Goal: Transaction & Acquisition: Download file/media

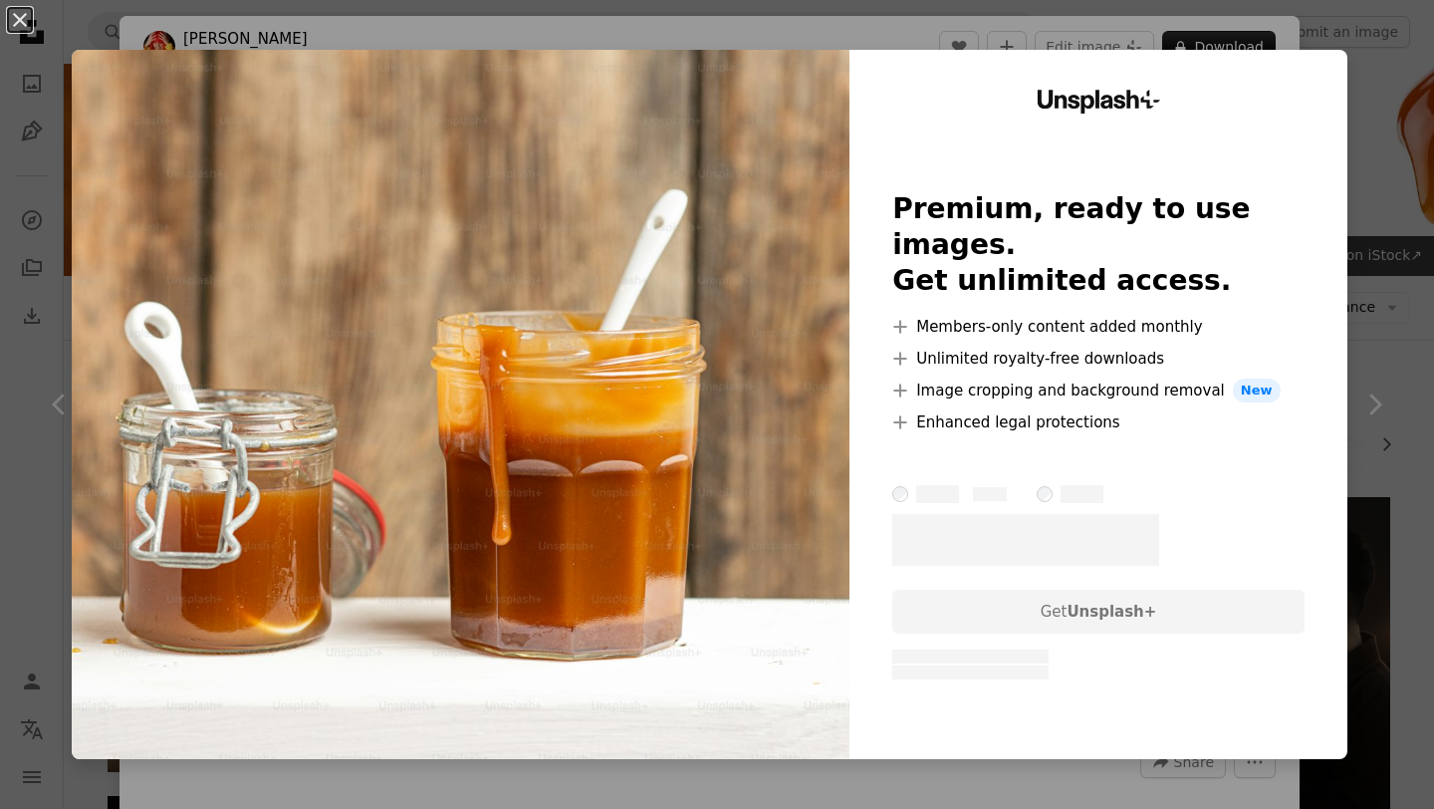
scroll to position [591, 0]
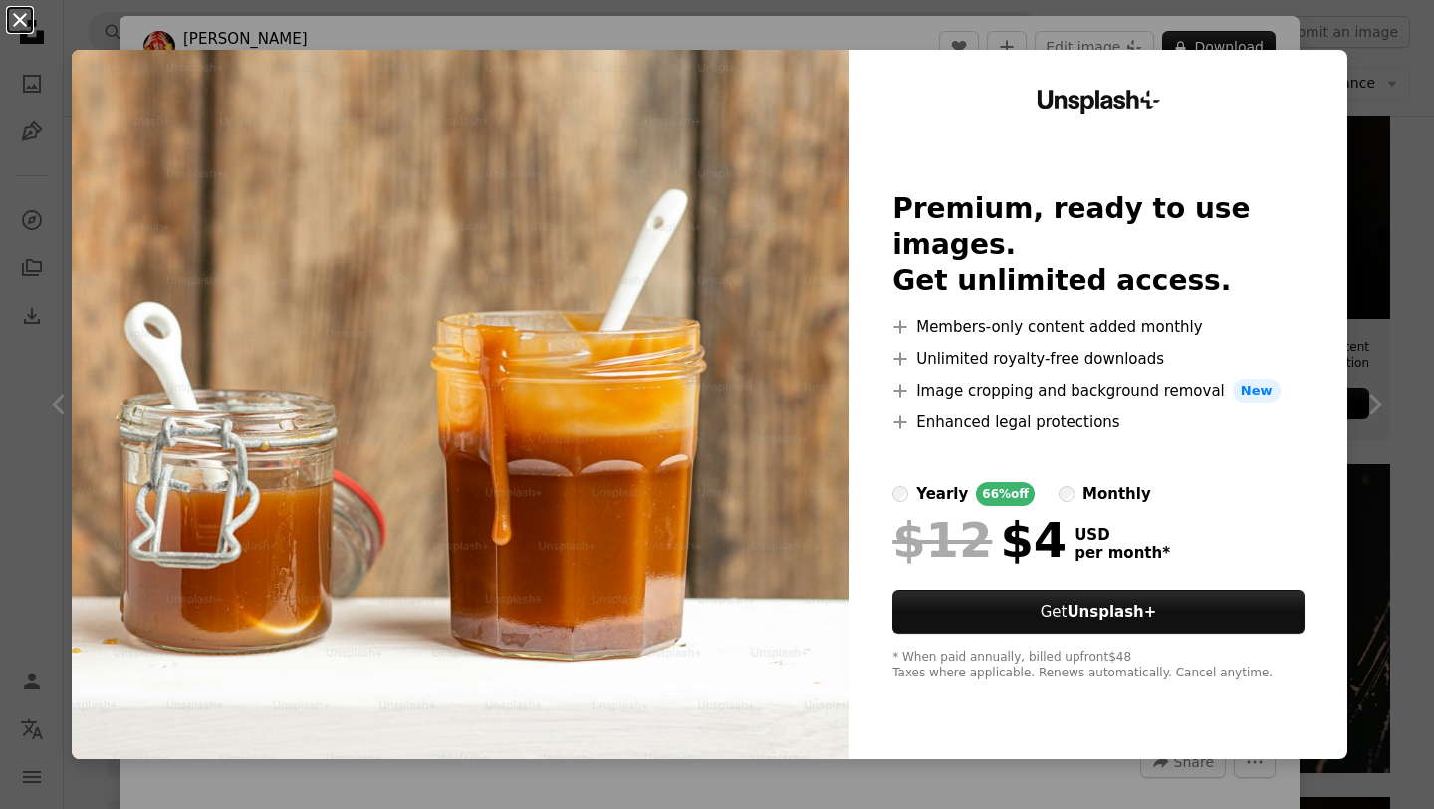
click at [16, 27] on button "An X shape" at bounding box center [20, 20] width 24 height 24
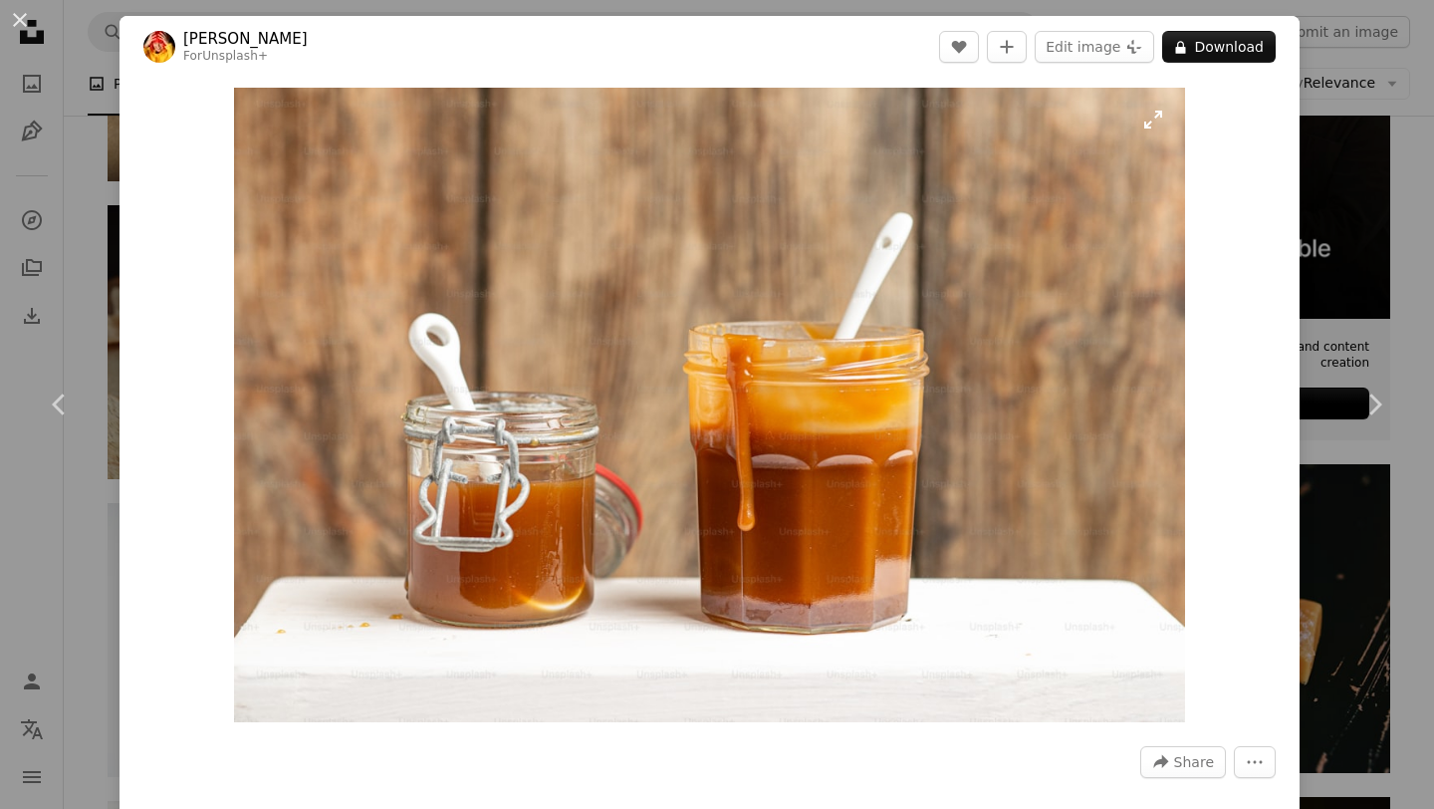
click at [803, 428] on img "Zoom in on this image" at bounding box center [709, 405] width 951 height 634
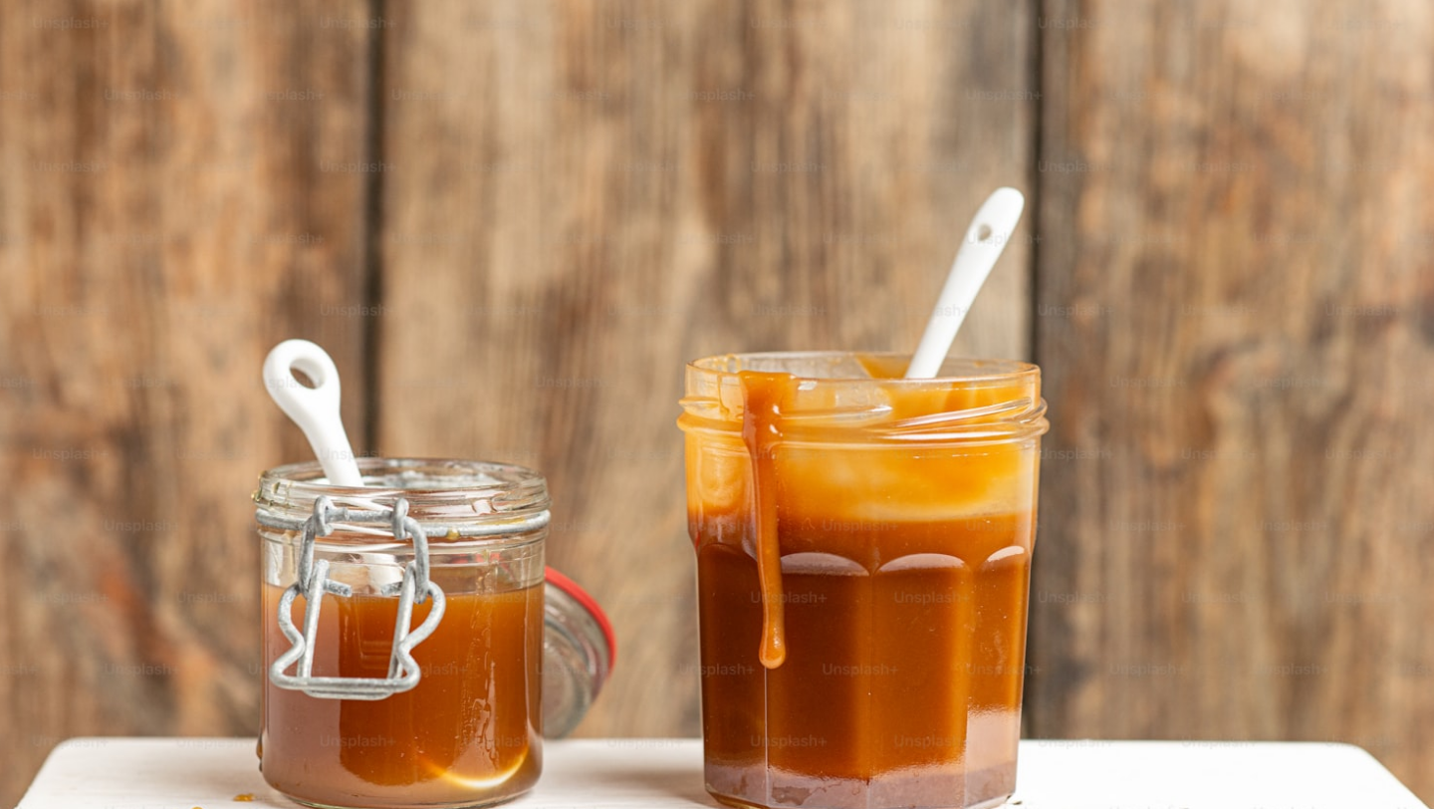
scroll to position [75, 0]
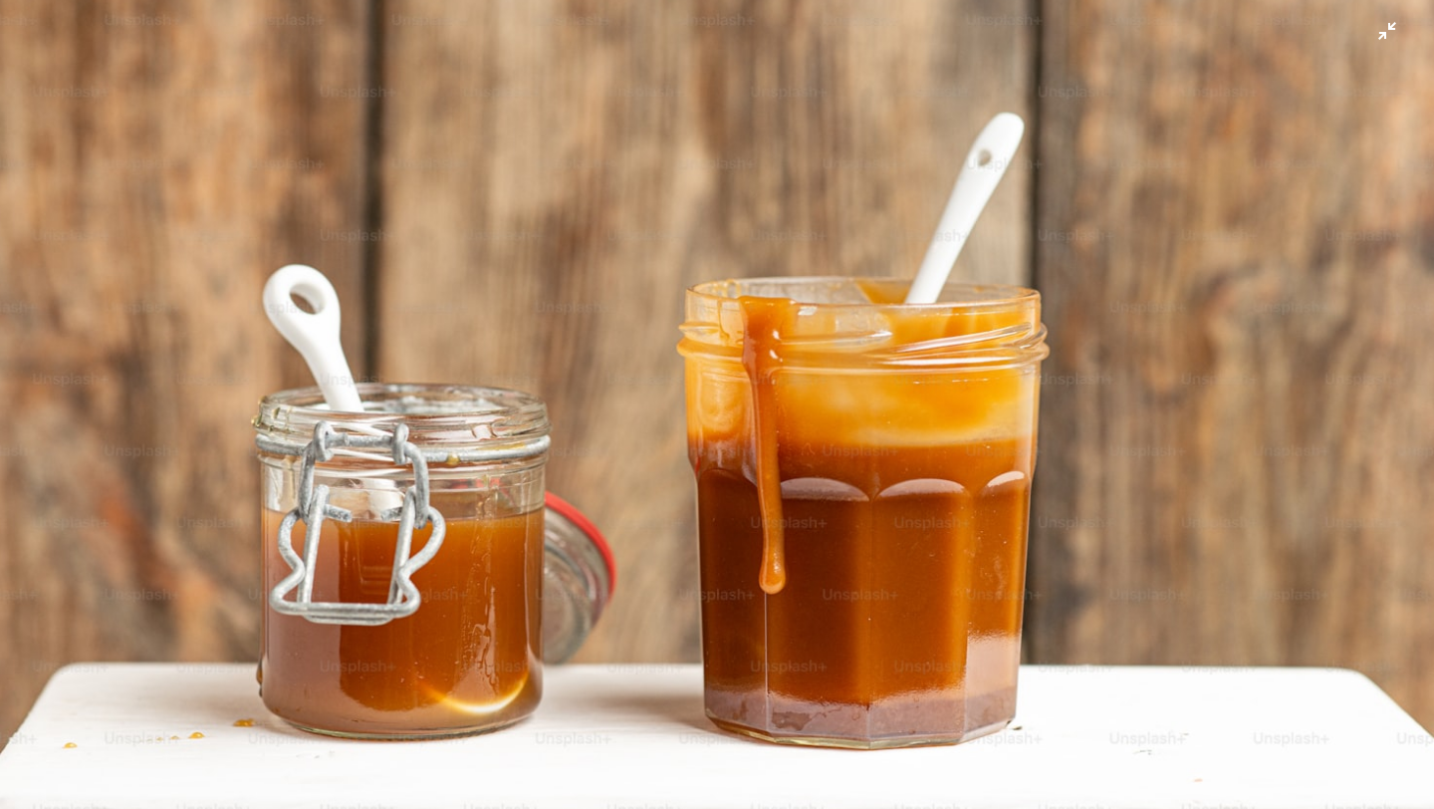
click at [1390, 34] on img "Zoom out on this image" at bounding box center [717, 403] width 1436 height 958
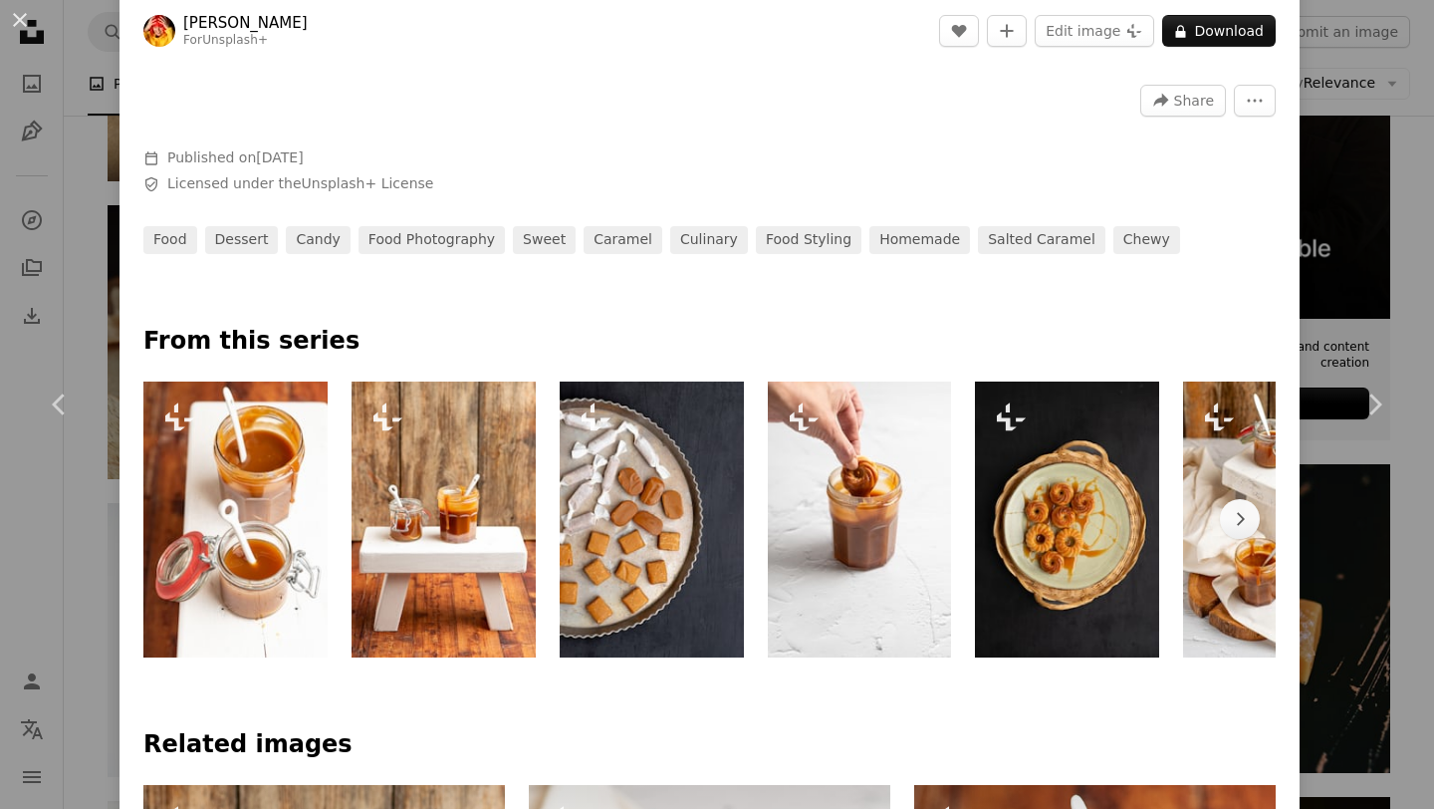
scroll to position [0, 0]
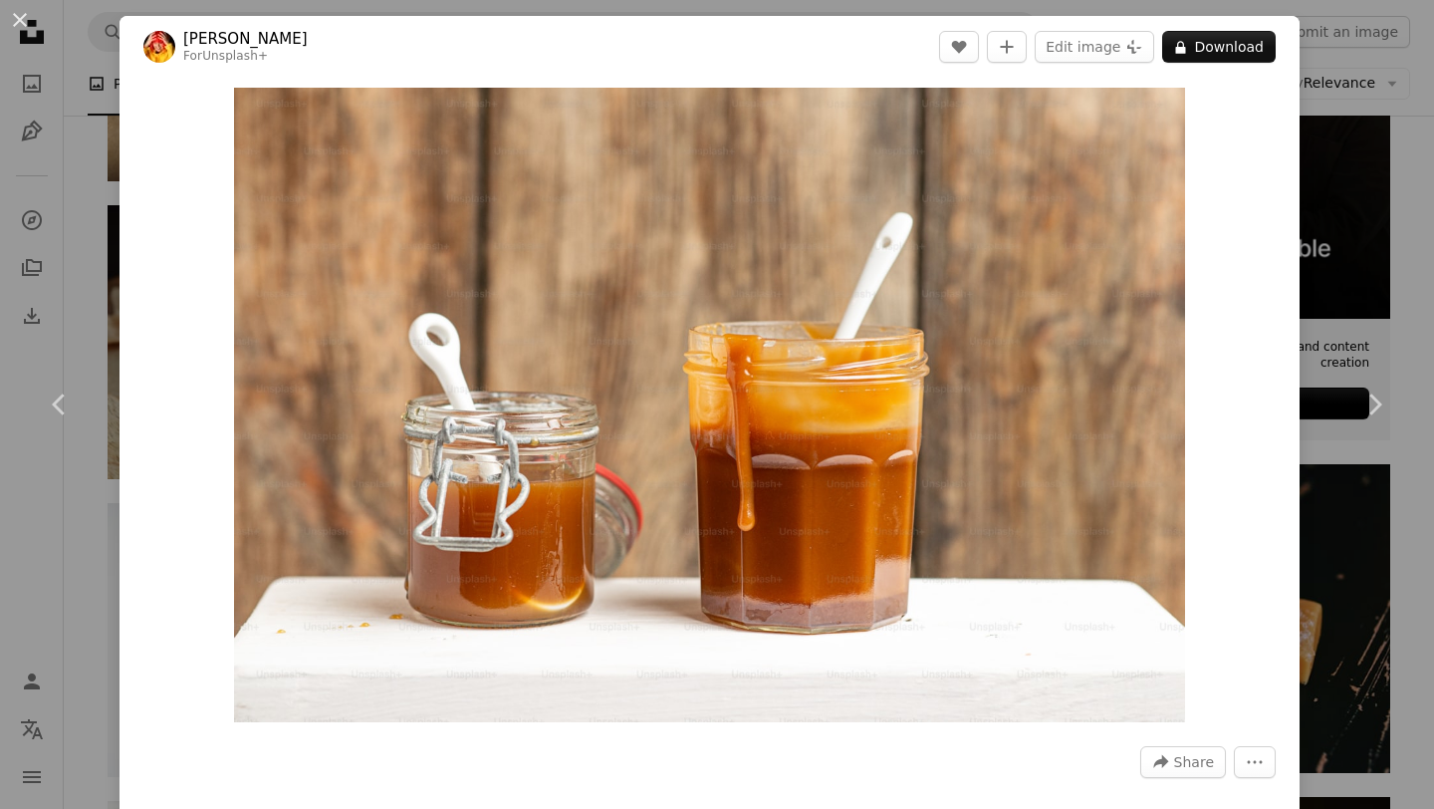
click at [1332, 75] on div "An X shape Chevron left Chevron right [PERSON_NAME] For Unsplash+ A heart A plu…" at bounding box center [717, 404] width 1434 height 809
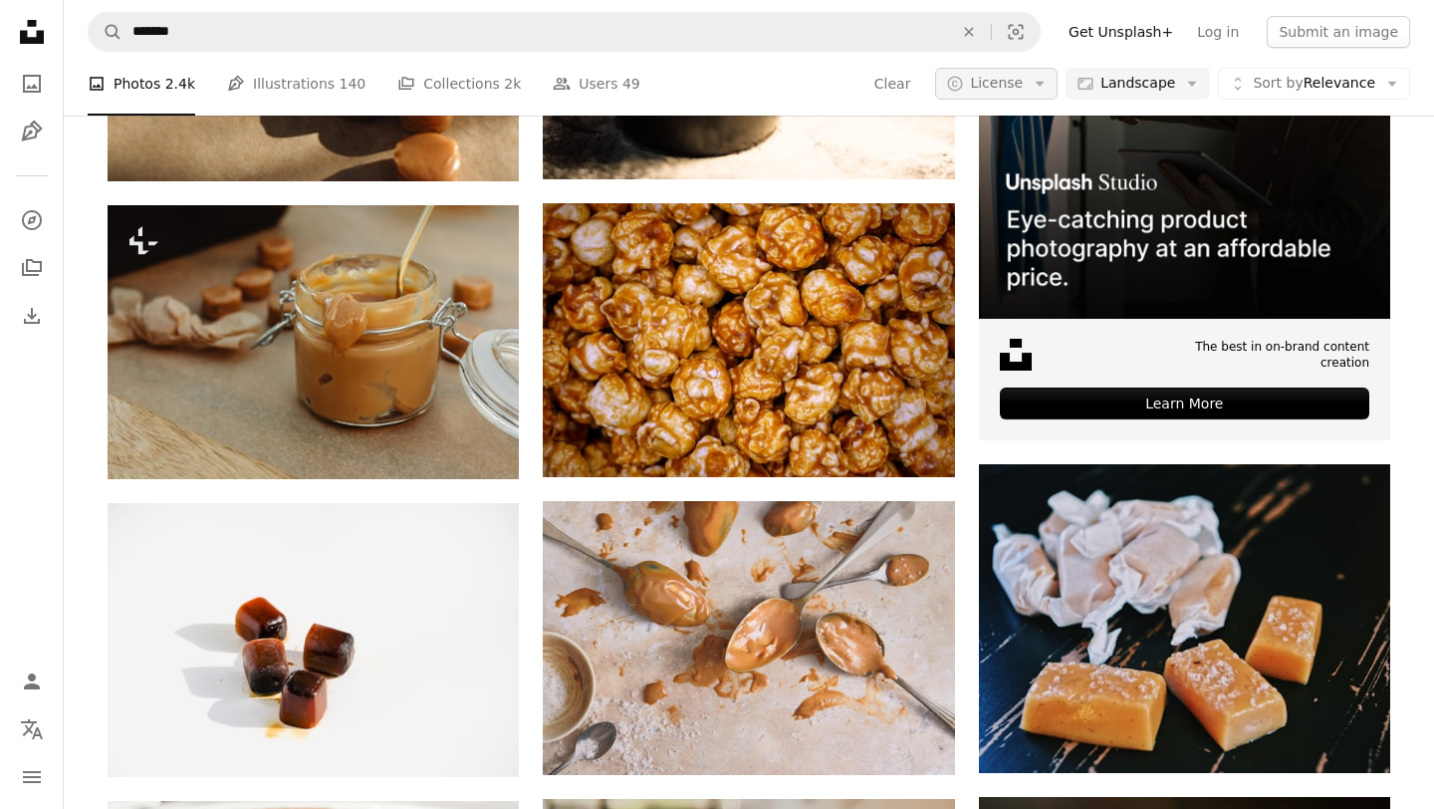
click at [1049, 73] on button "A copyright icon © License Arrow down" at bounding box center [996, 84] width 122 height 32
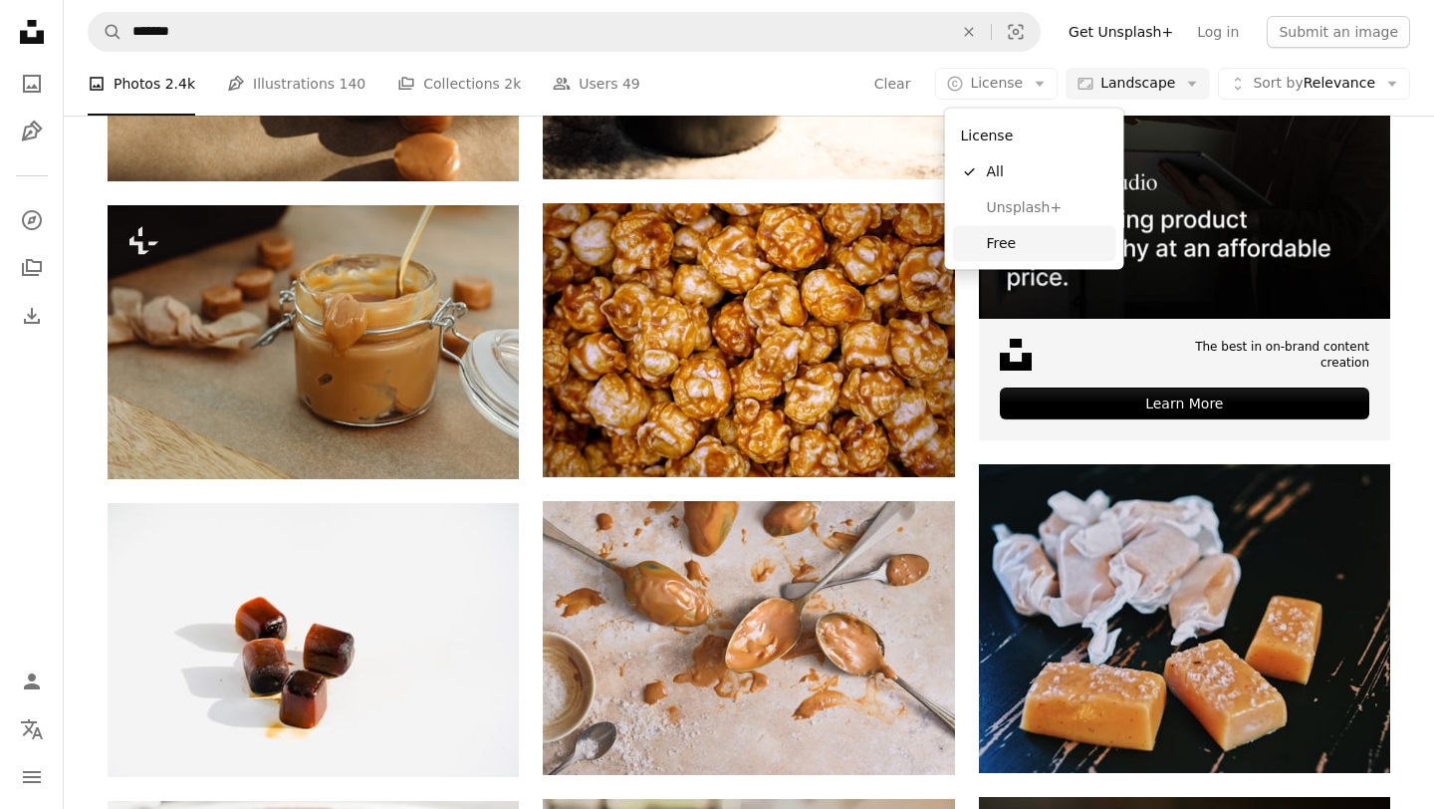
click at [1018, 238] on span "Free" at bounding box center [1047, 243] width 121 height 20
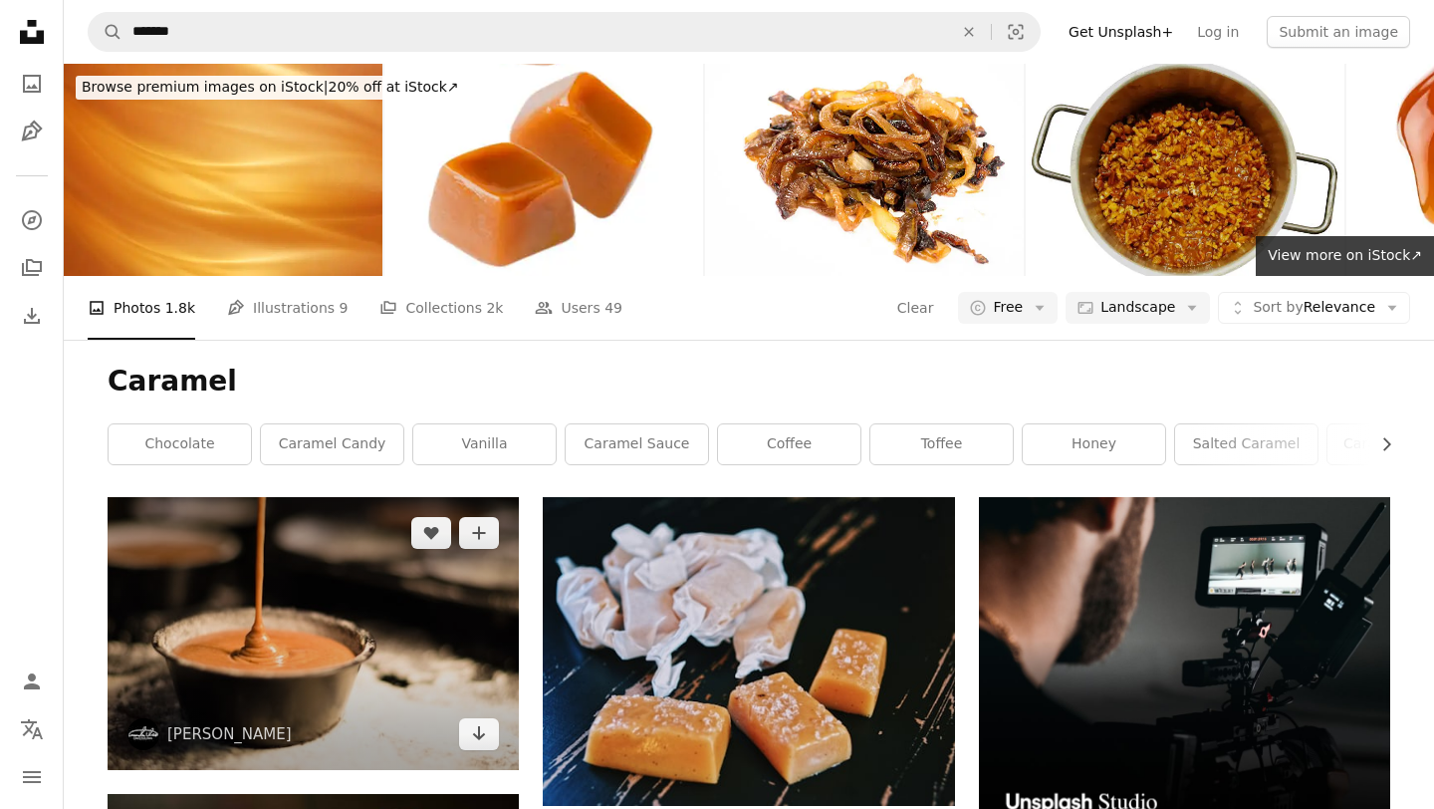
click at [323, 497] on img at bounding box center [313, 633] width 411 height 273
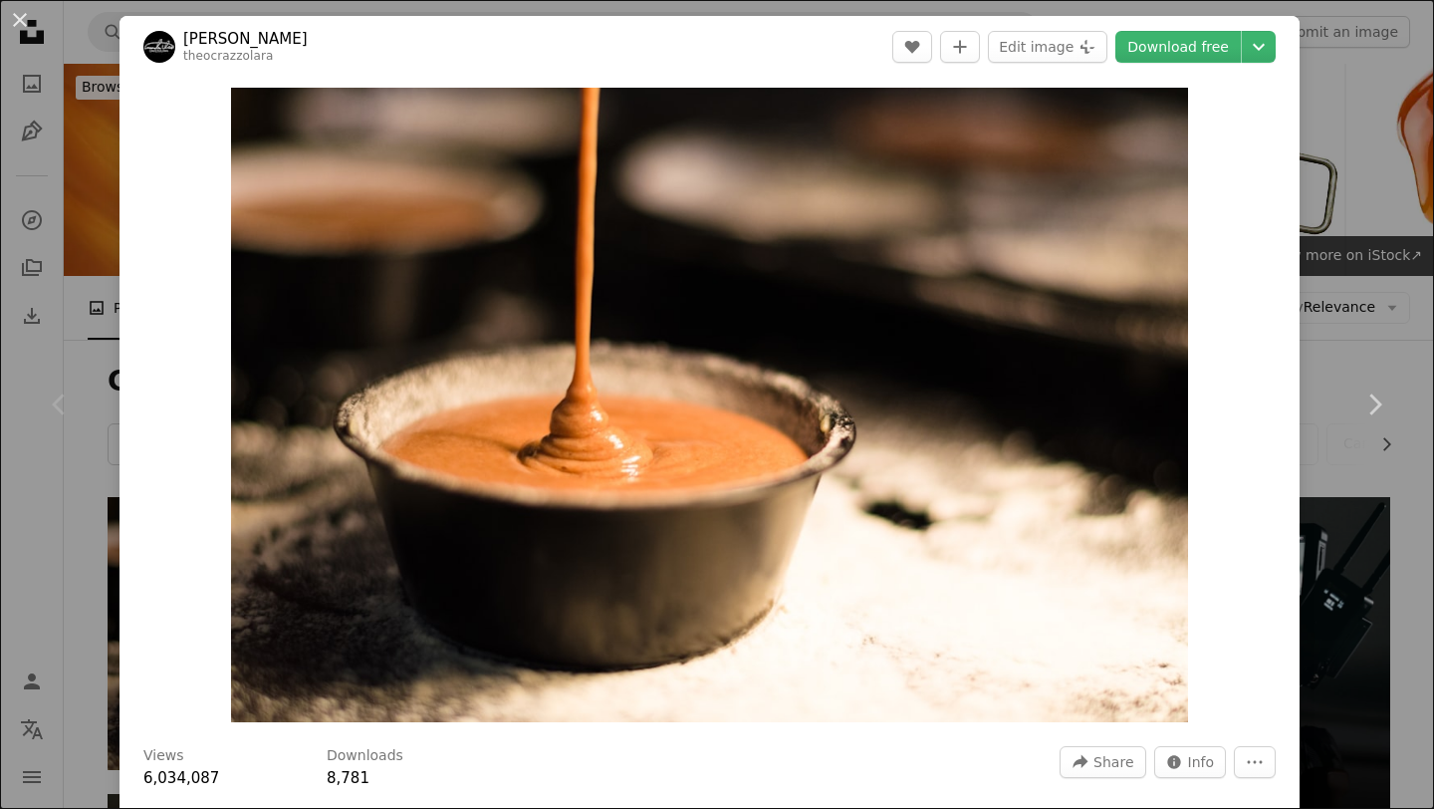
click at [1338, 77] on div "An X shape Chevron left Chevron right [PERSON_NAME] theocrazzolara A heart A pl…" at bounding box center [717, 404] width 1434 height 809
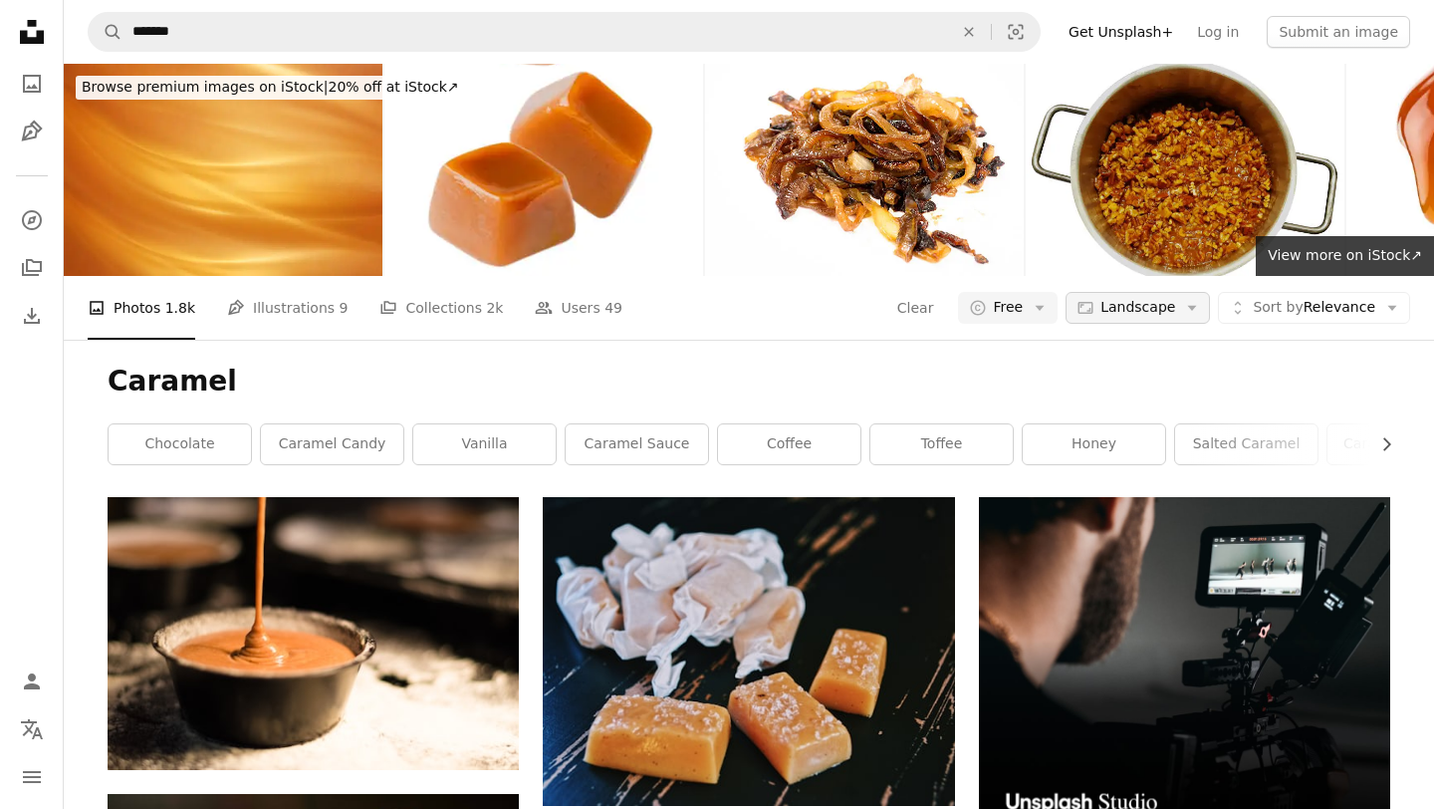
click at [1130, 298] on span "Landscape" at bounding box center [1137, 308] width 75 height 20
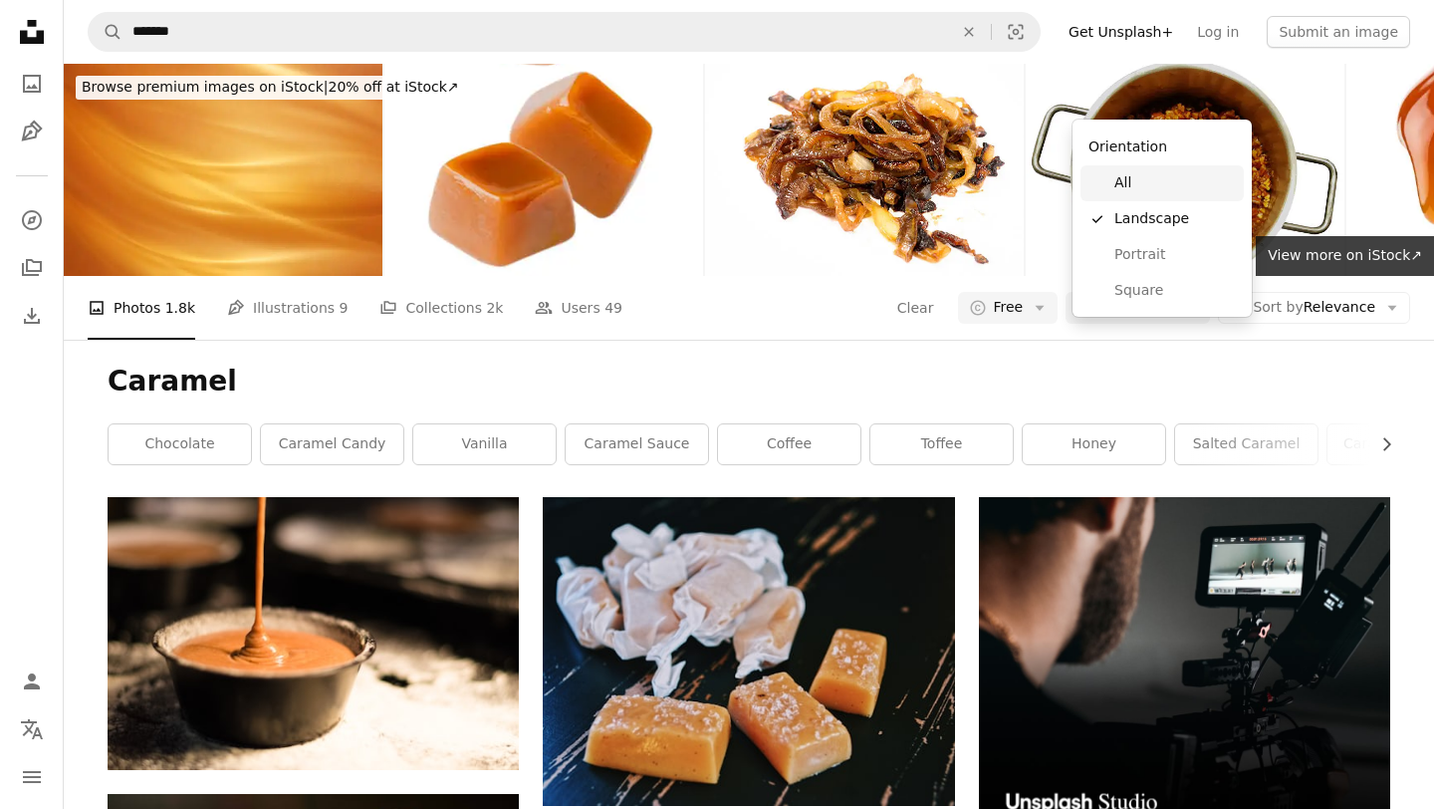
click at [1136, 188] on span "All" at bounding box center [1174, 183] width 121 height 20
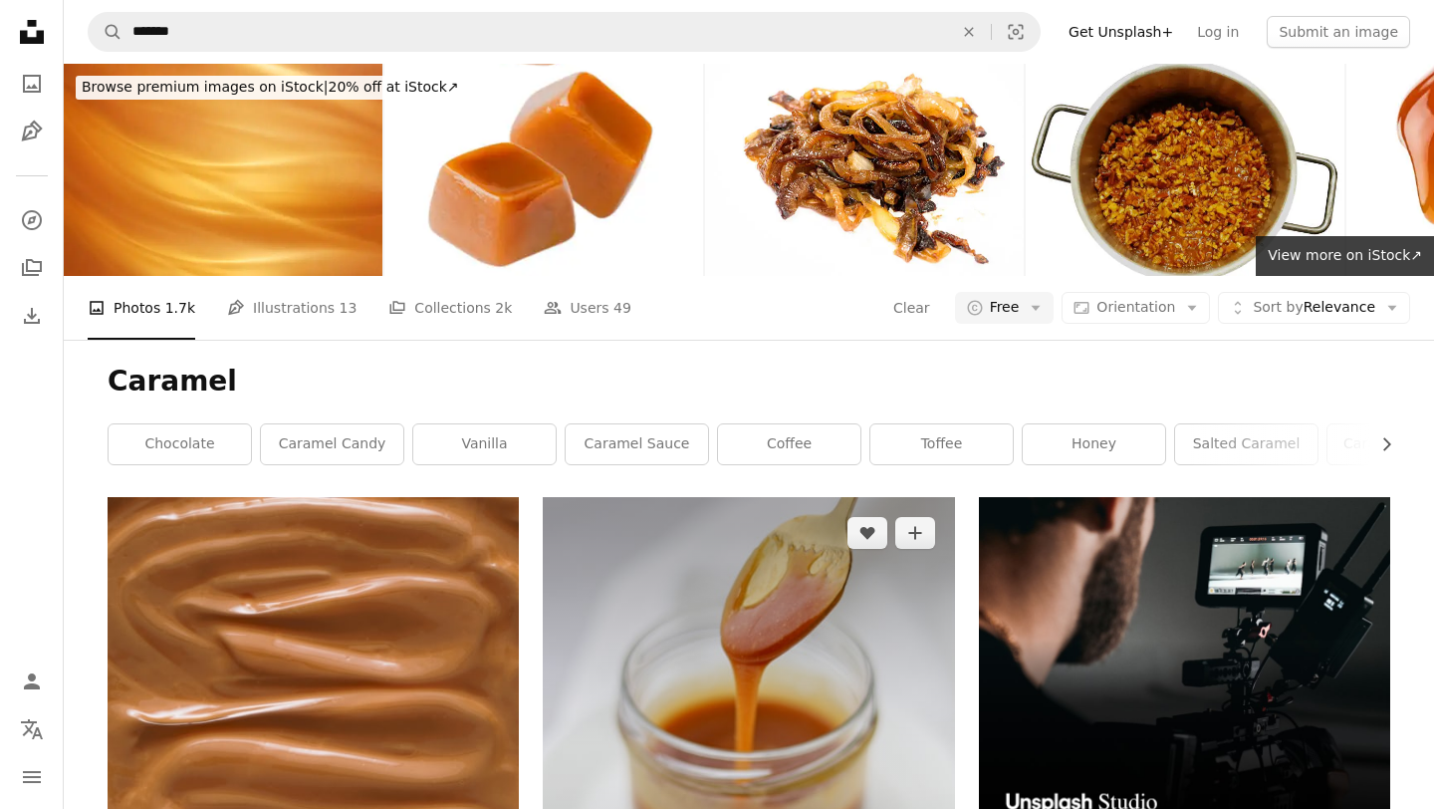
click at [763, 497] on img at bounding box center [748, 771] width 411 height 549
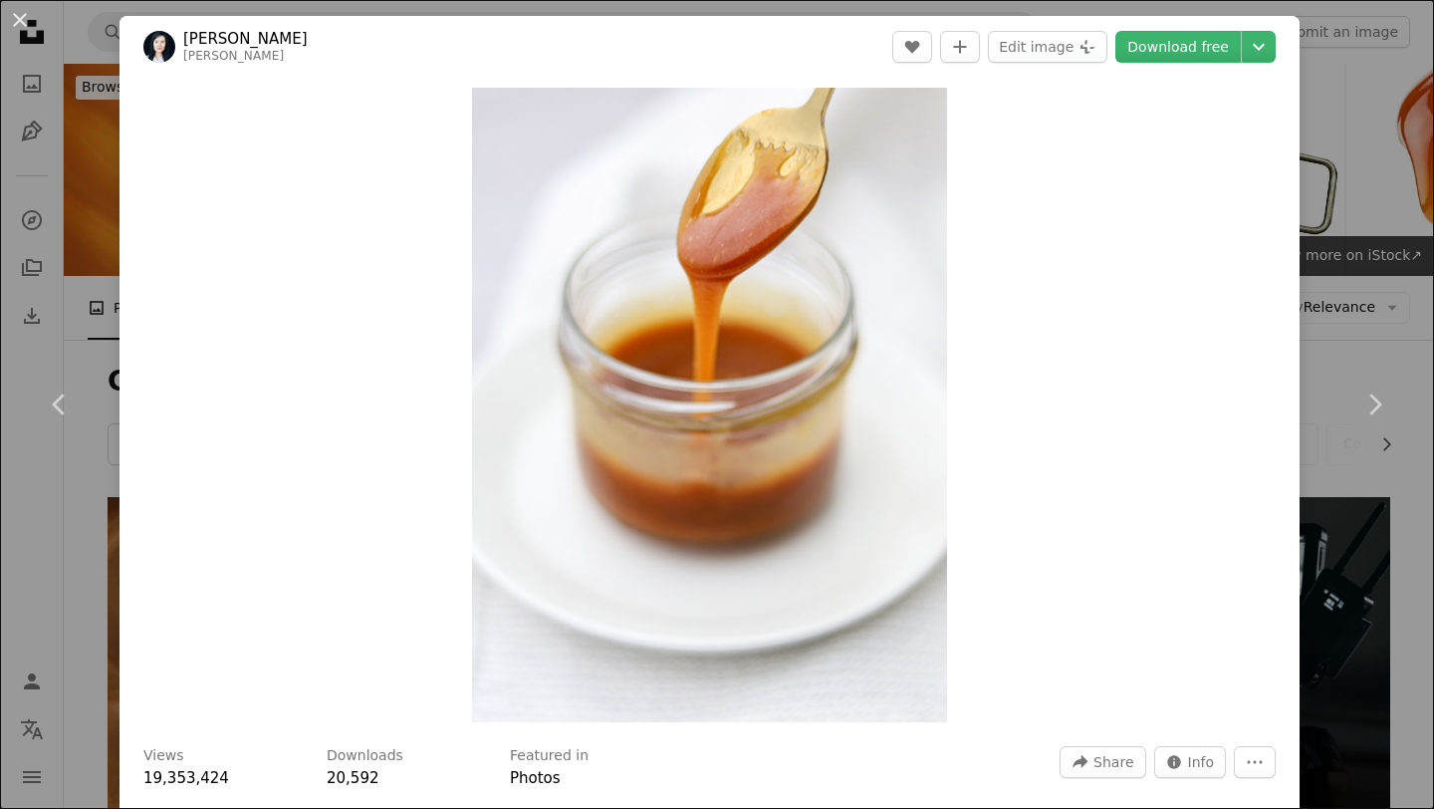
click at [1413, 96] on div "An X shape Chevron left Chevron right [PERSON_NAME] khlebnikovayulia A heart A …" at bounding box center [717, 404] width 1434 height 809
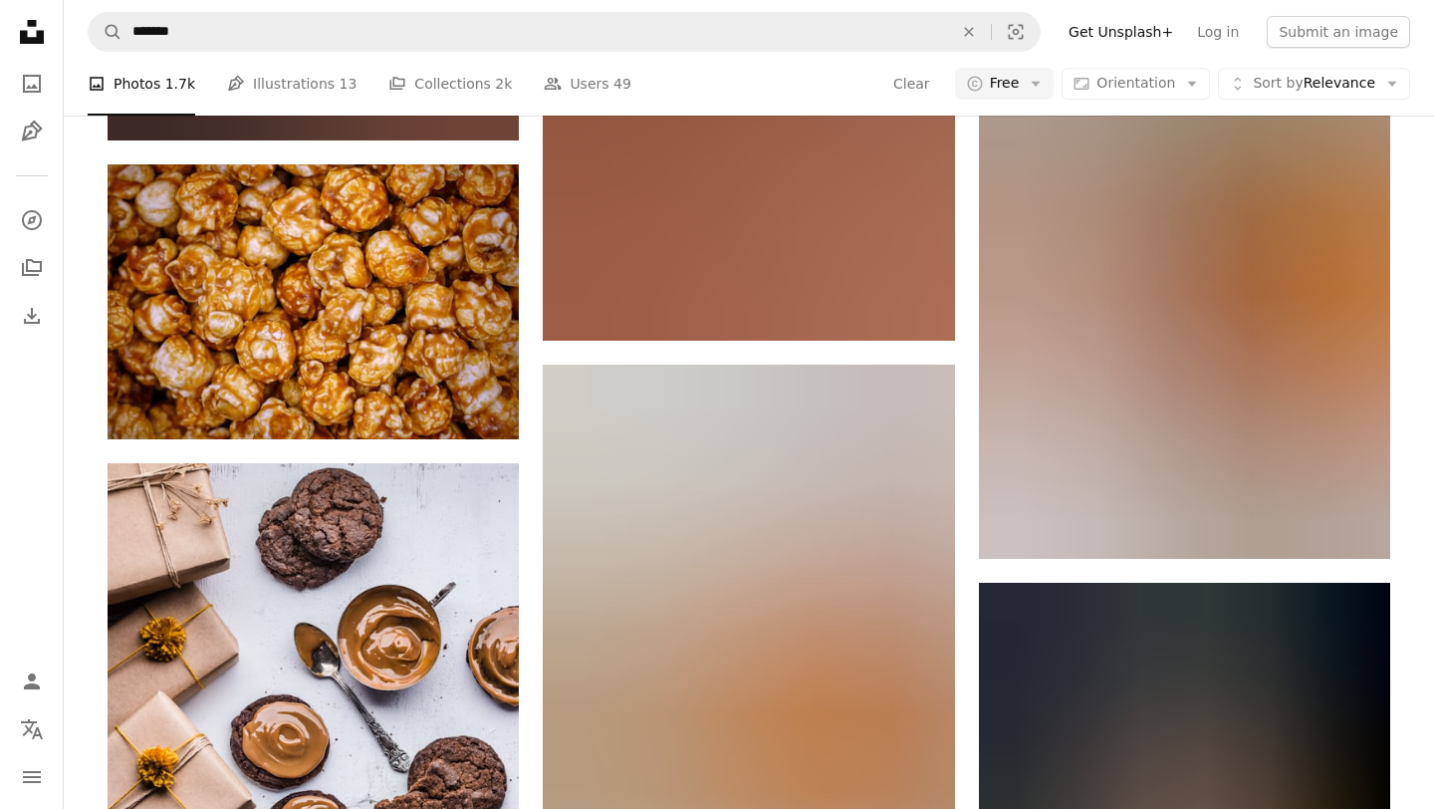
scroll to position [2616, 0]
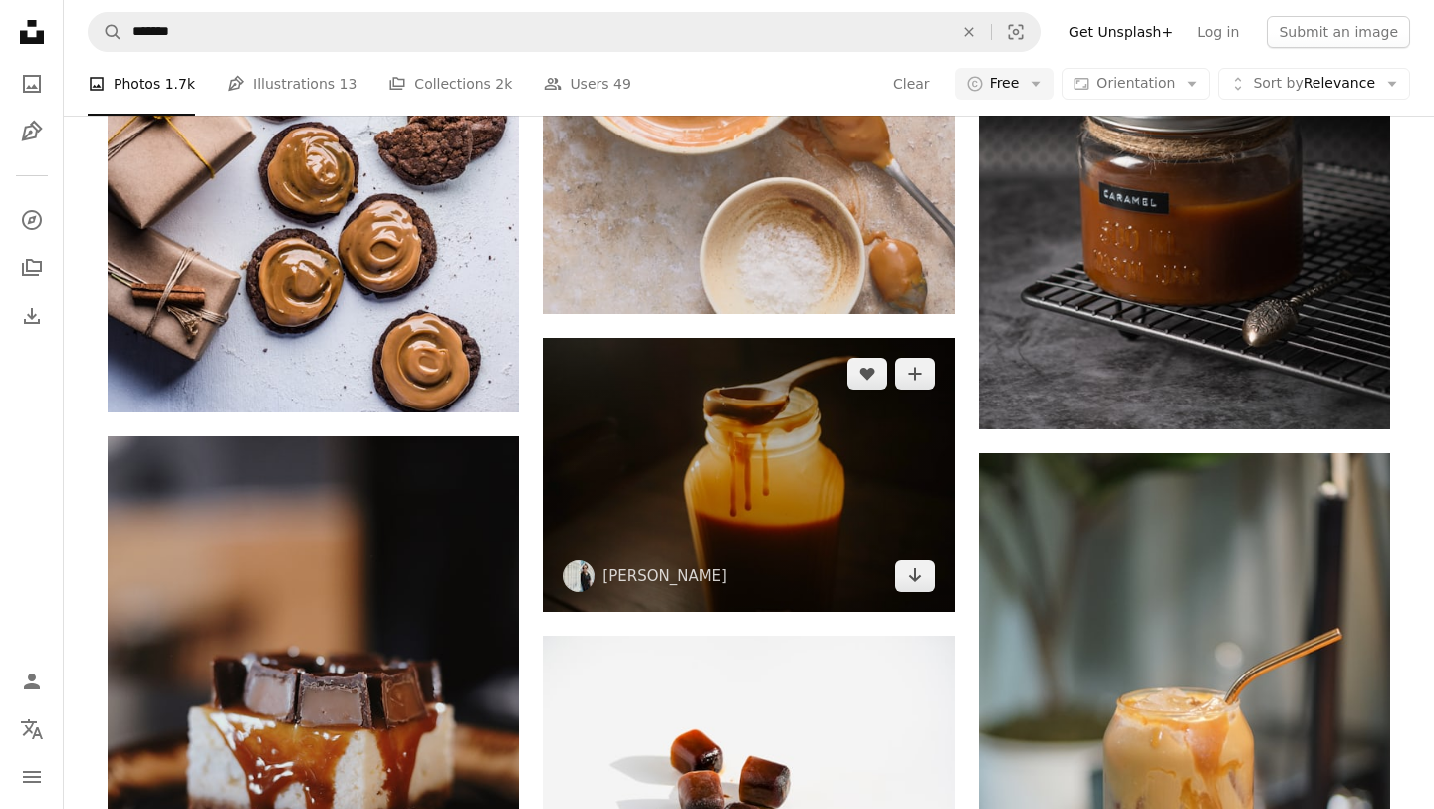
click at [764, 338] on img at bounding box center [748, 475] width 411 height 274
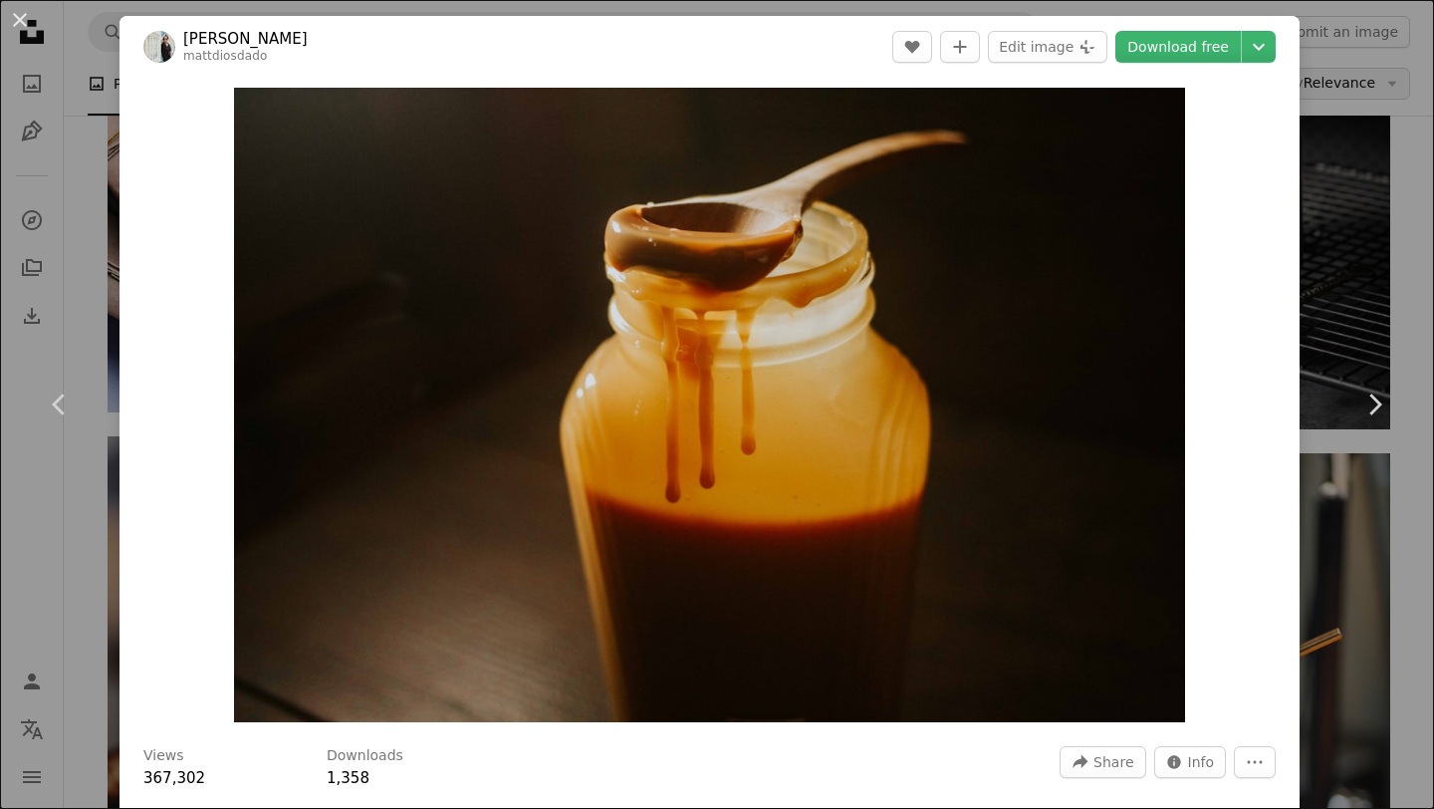
click at [1357, 69] on div "An X shape Chevron left Chevron right [PERSON_NAME] mattdiosdado A heart A plus…" at bounding box center [717, 404] width 1434 height 809
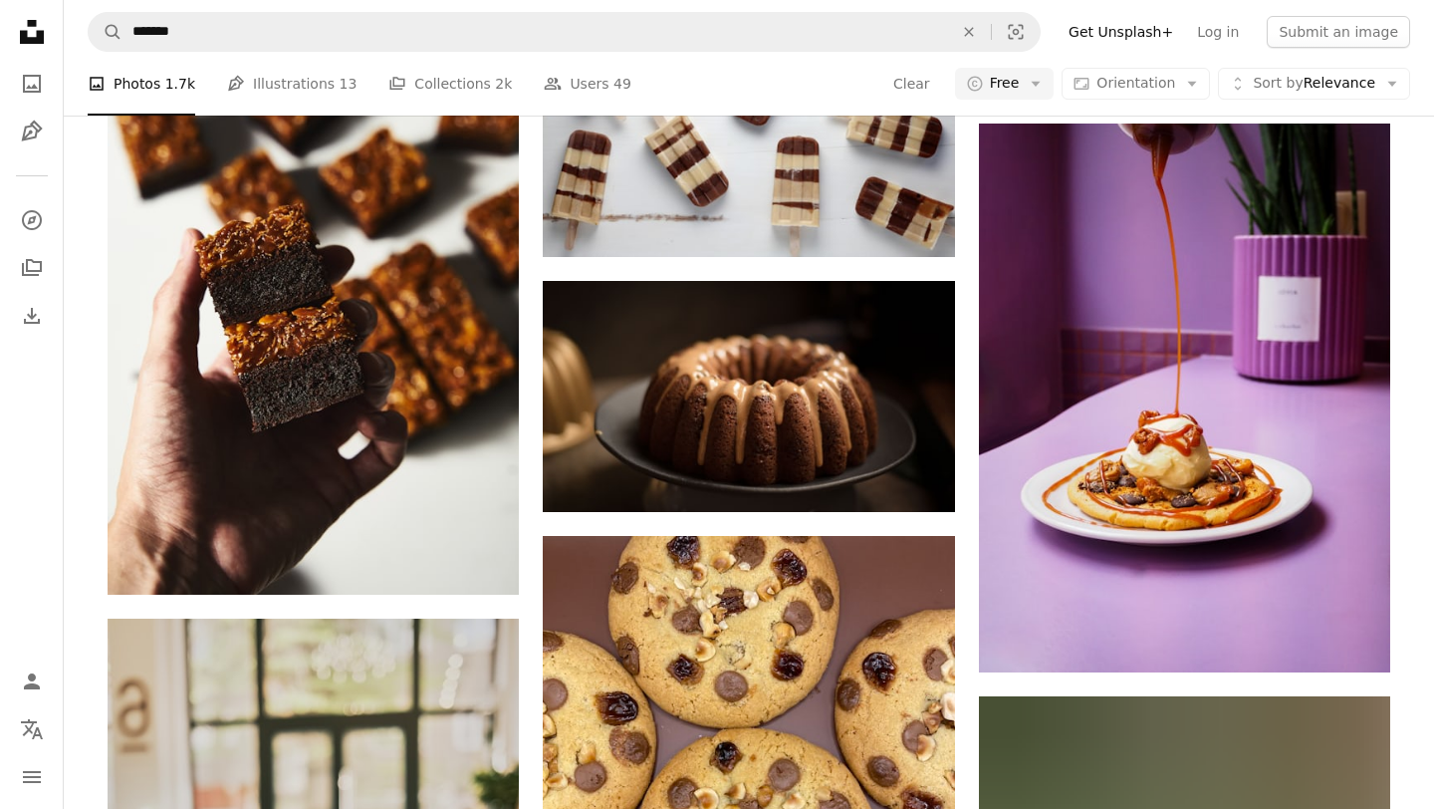
scroll to position [8369, 0]
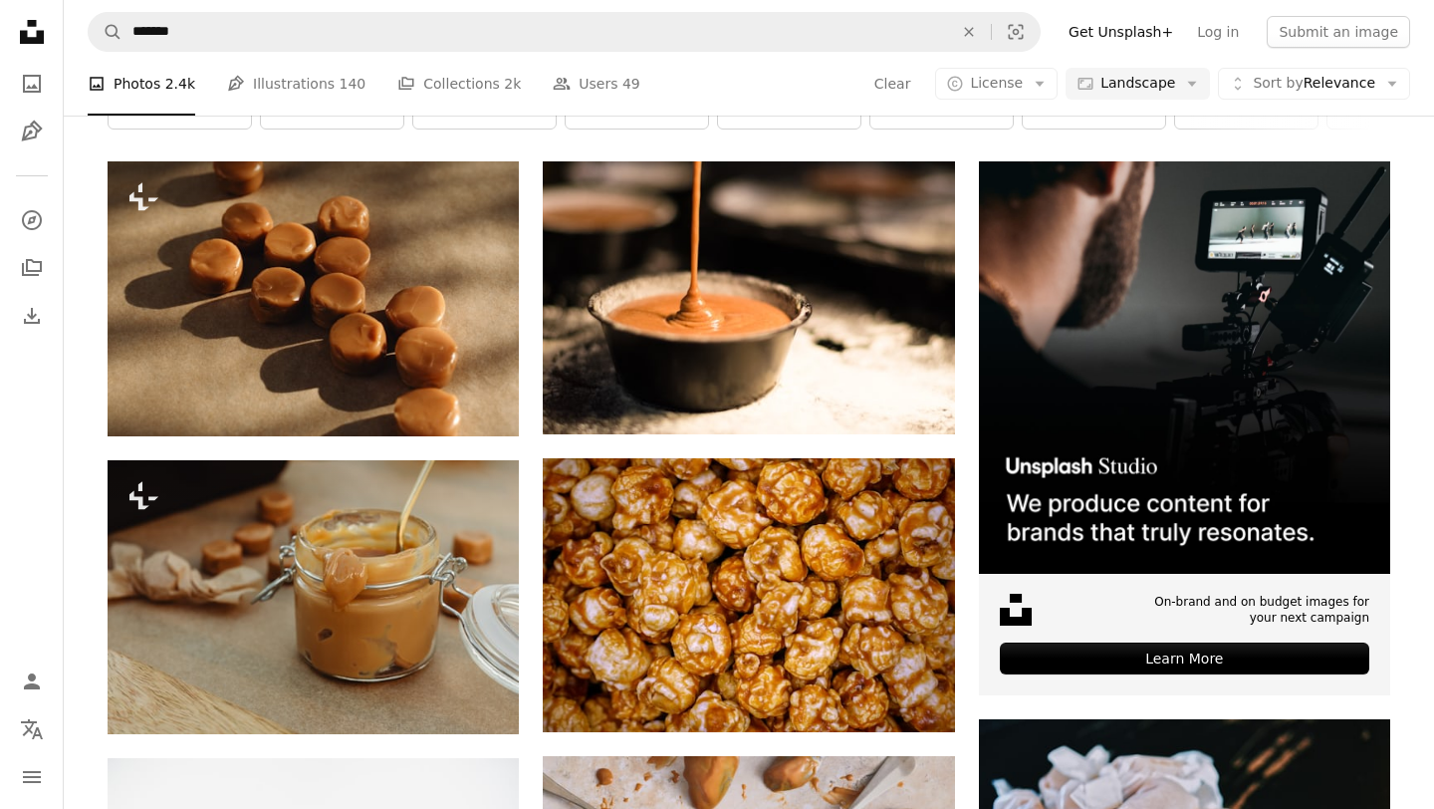
scroll to position [503, 0]
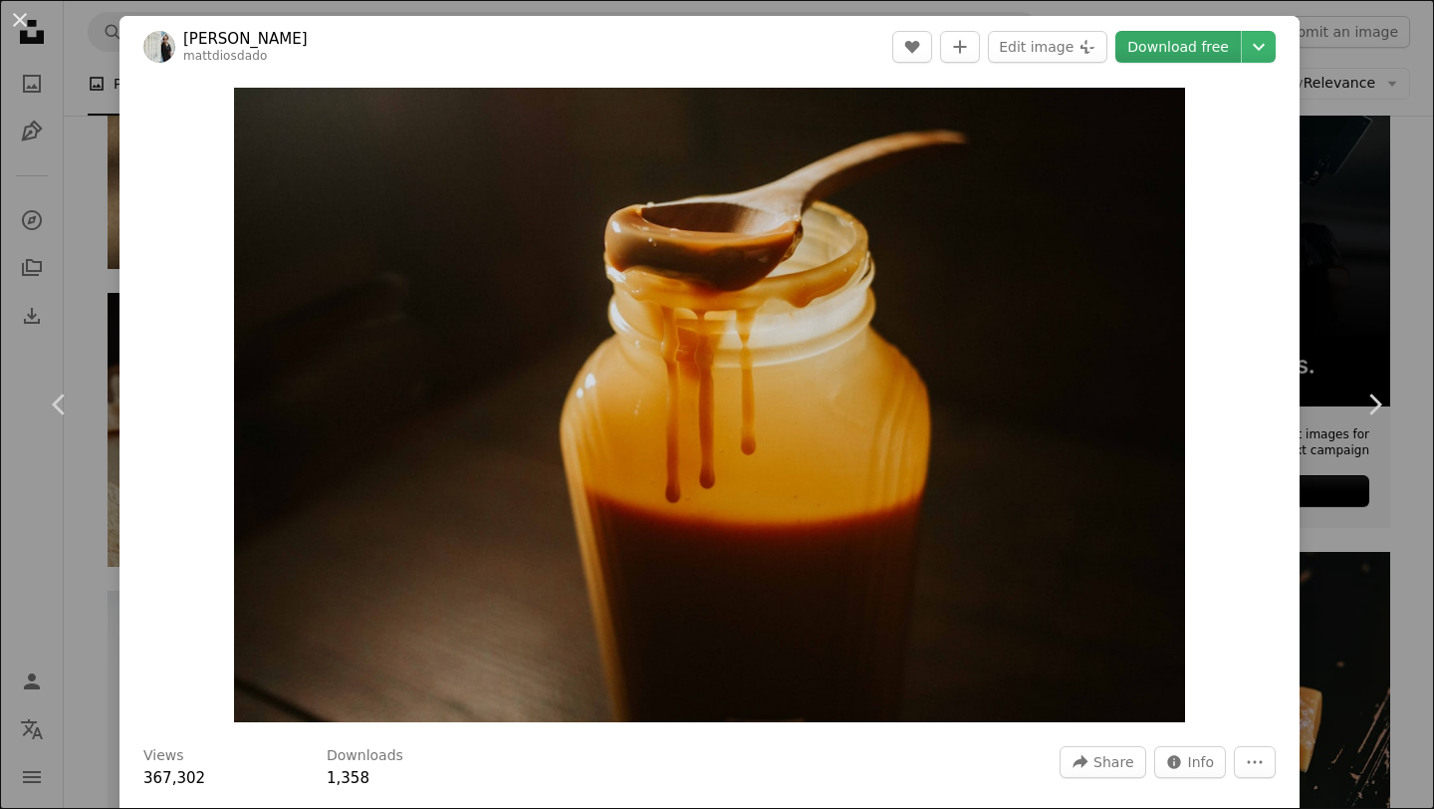
click at [1205, 48] on link "Download free" at bounding box center [1177, 47] width 125 height 32
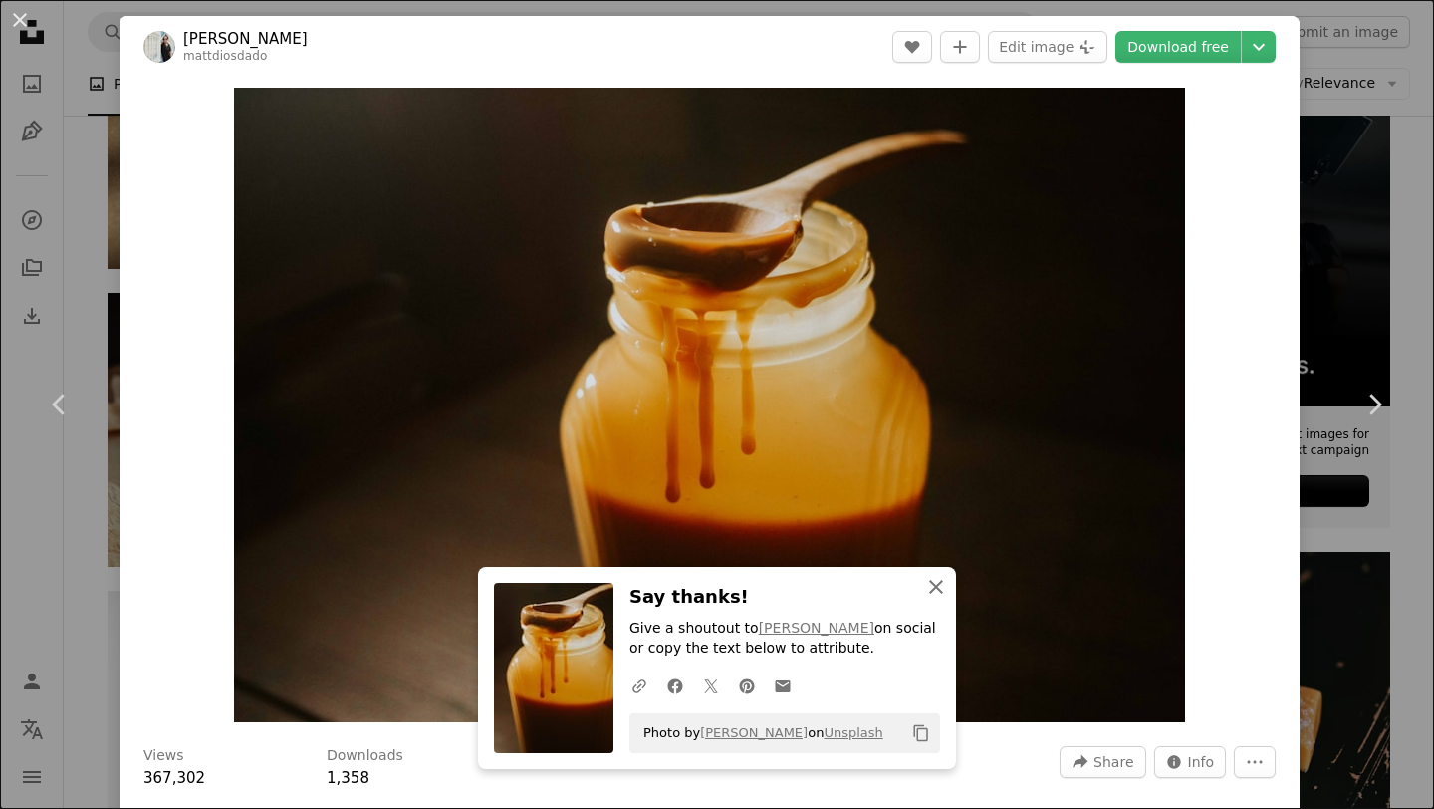
click at [932, 594] on icon "An X shape" at bounding box center [936, 587] width 24 height 24
